Goal: Check status: Check status

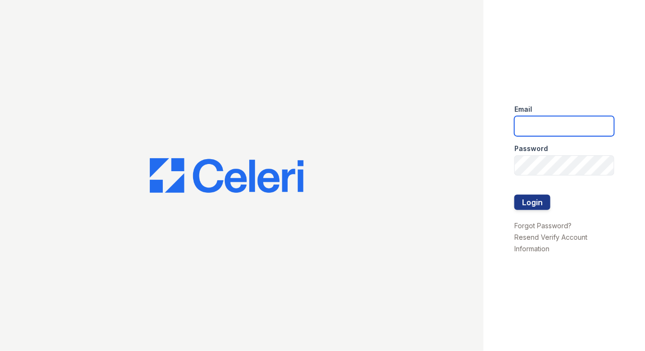
type input "[PERSON_NAME][EMAIL_ADDRESS][PERSON_NAME][DOMAIN_NAME]"
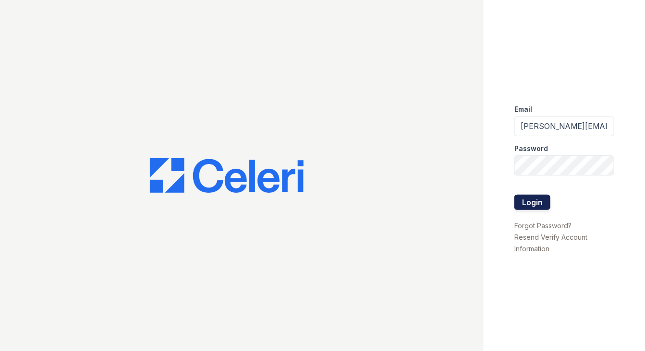
click at [539, 206] on button "Login" at bounding box center [532, 202] width 36 height 15
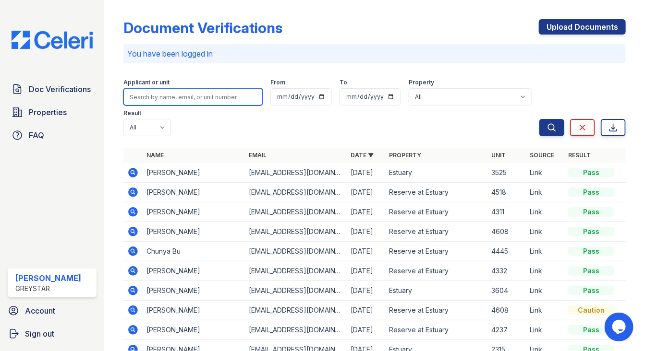
click at [197, 96] on input "search" at bounding box center [192, 96] width 139 height 17
type input "4237"
click at [539, 119] on button "Search" at bounding box center [551, 127] width 25 height 17
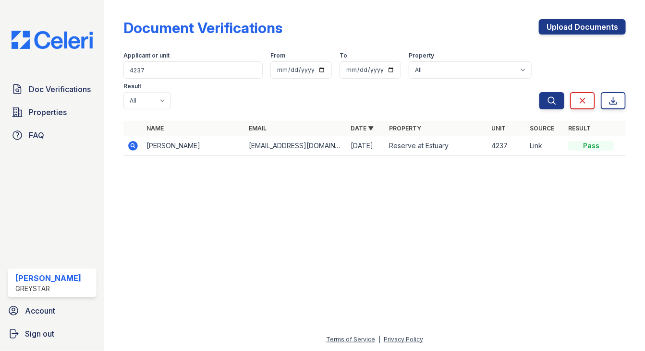
click at [133, 149] on icon at bounding box center [133, 146] width 10 height 10
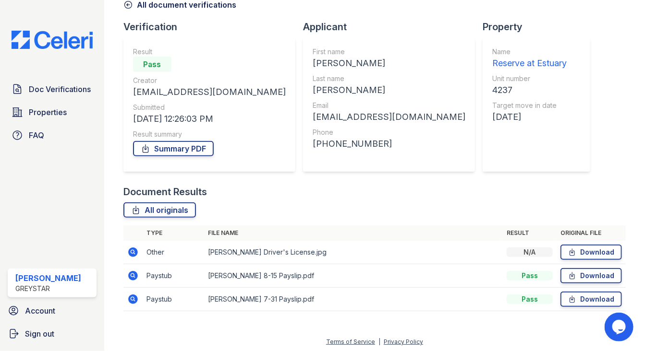
scroll to position [52, 0]
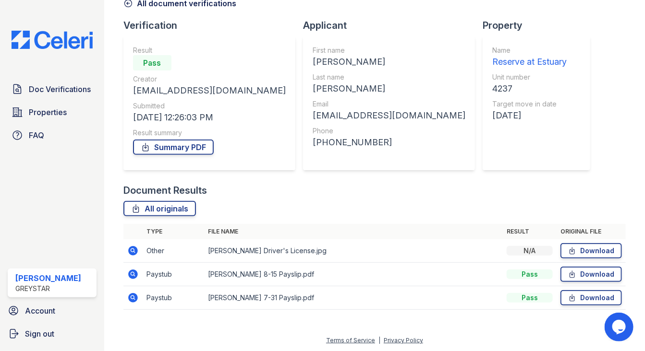
click at [134, 252] on icon at bounding box center [133, 251] width 10 height 10
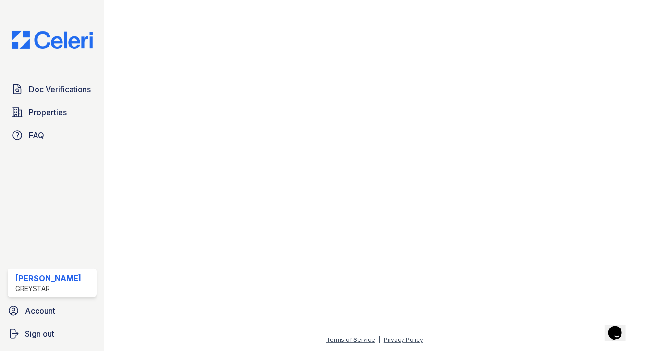
scroll to position [59, 153]
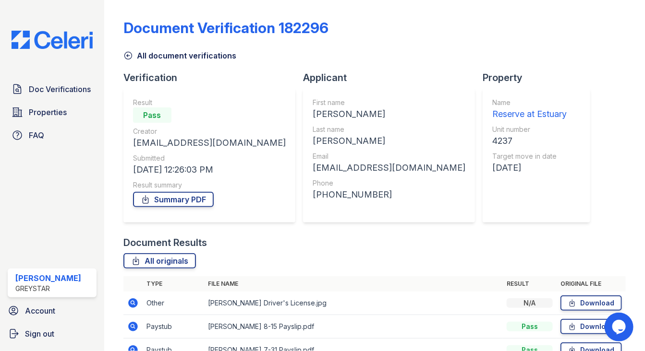
scroll to position [52, 0]
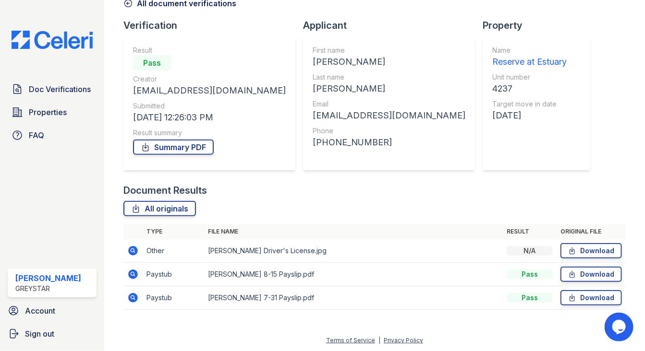
click at [524, 225] on th "Result" at bounding box center [530, 231] width 54 height 15
click at [134, 277] on icon at bounding box center [133, 275] width 10 height 10
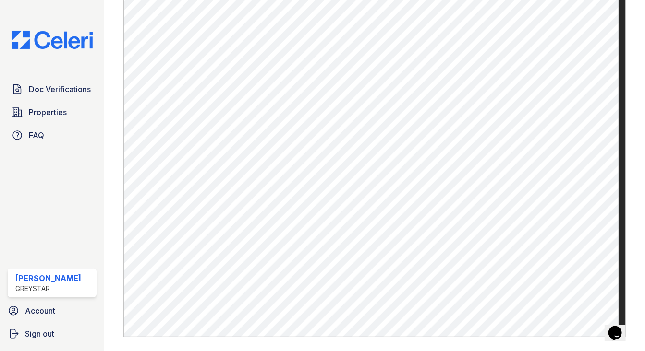
scroll to position [493, 0]
